Goal: Navigation & Orientation: Find specific page/section

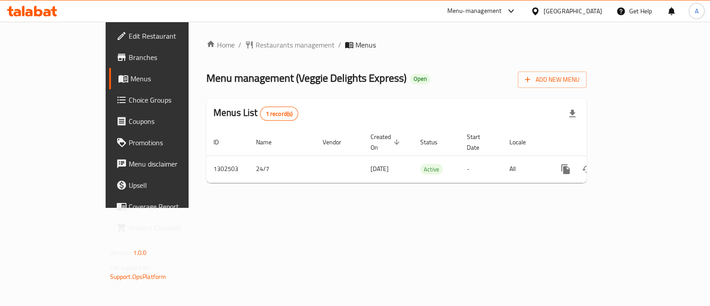
click at [129, 102] on span "Choice Groups" at bounding box center [173, 99] width 88 height 11
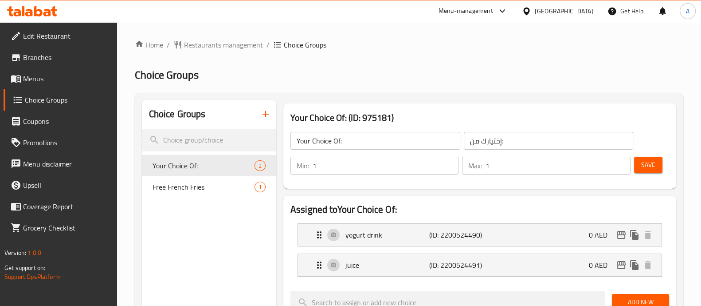
click at [554, 75] on h2 "Choice Groups" at bounding box center [409, 75] width 549 height 14
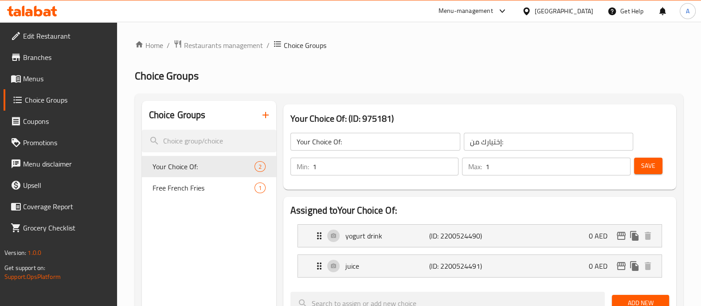
click at [55, 62] on span "Branches" at bounding box center [66, 57] width 87 height 11
